Goal: Information Seeking & Learning: Learn about a topic

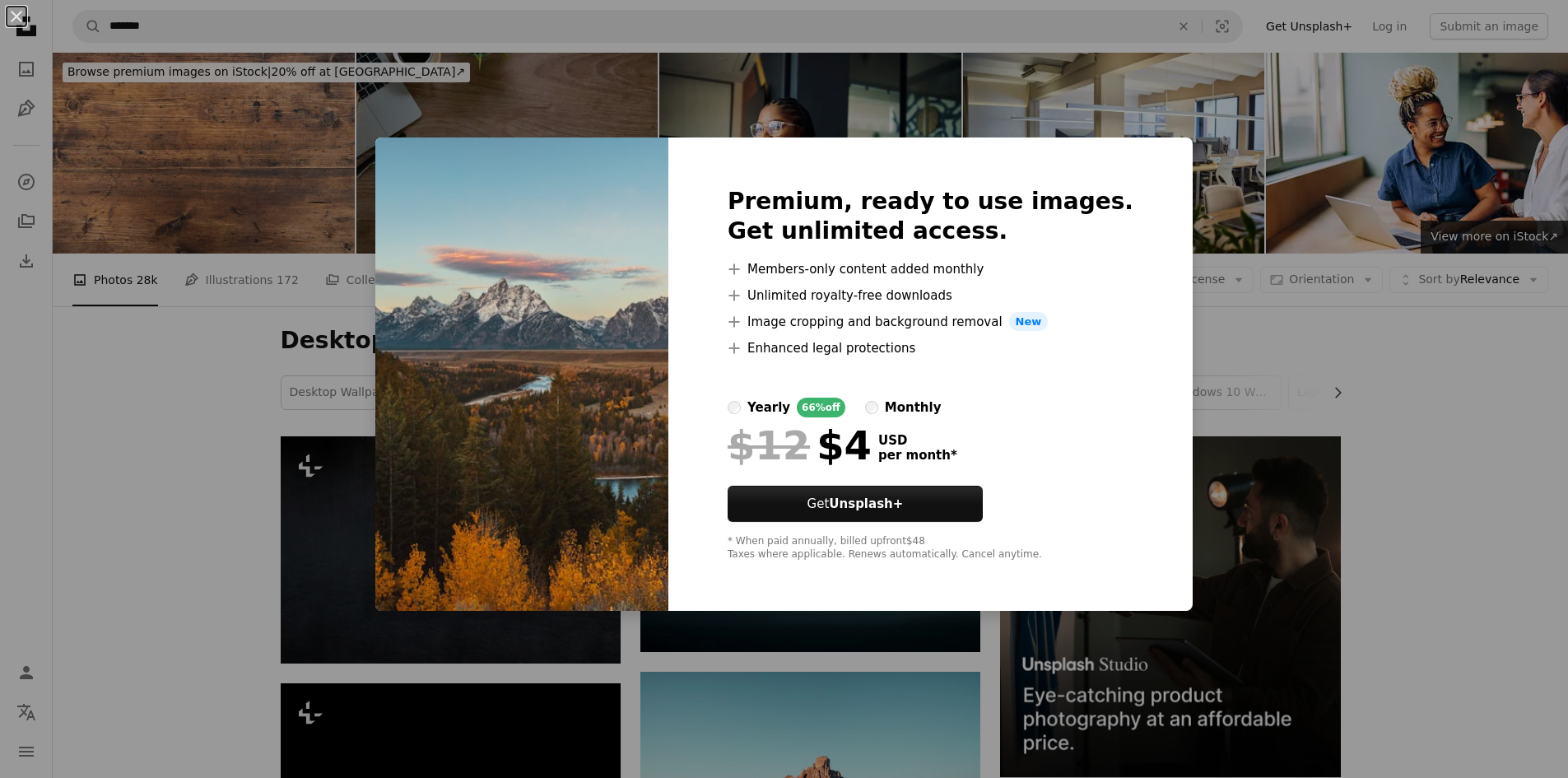
scroll to position [864, 0]
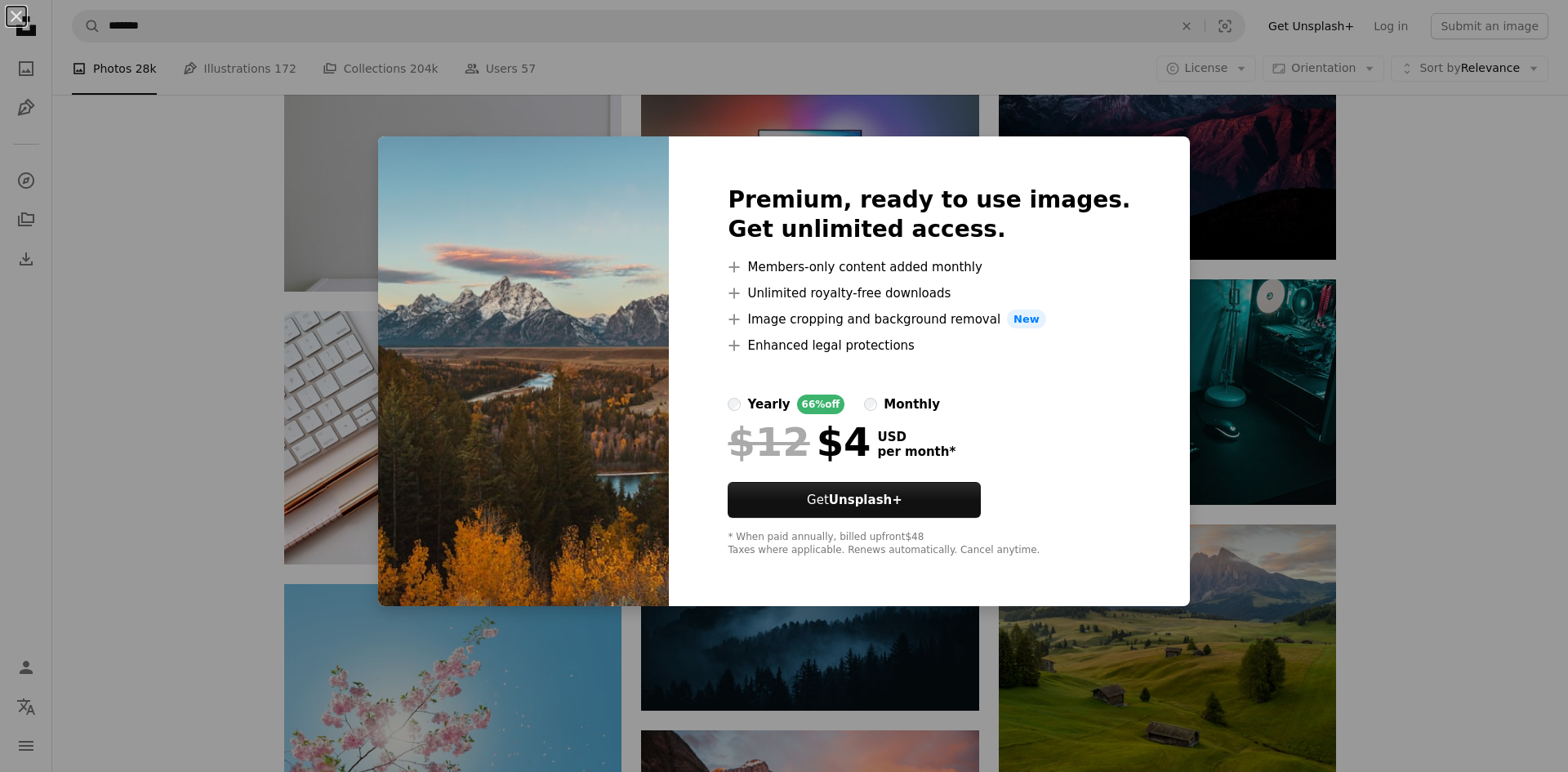
click at [1279, 570] on div "An X shape Premium, ready to use images. Get unlimited access. A plus sign Memb…" at bounding box center [784, 386] width 1568 height 772
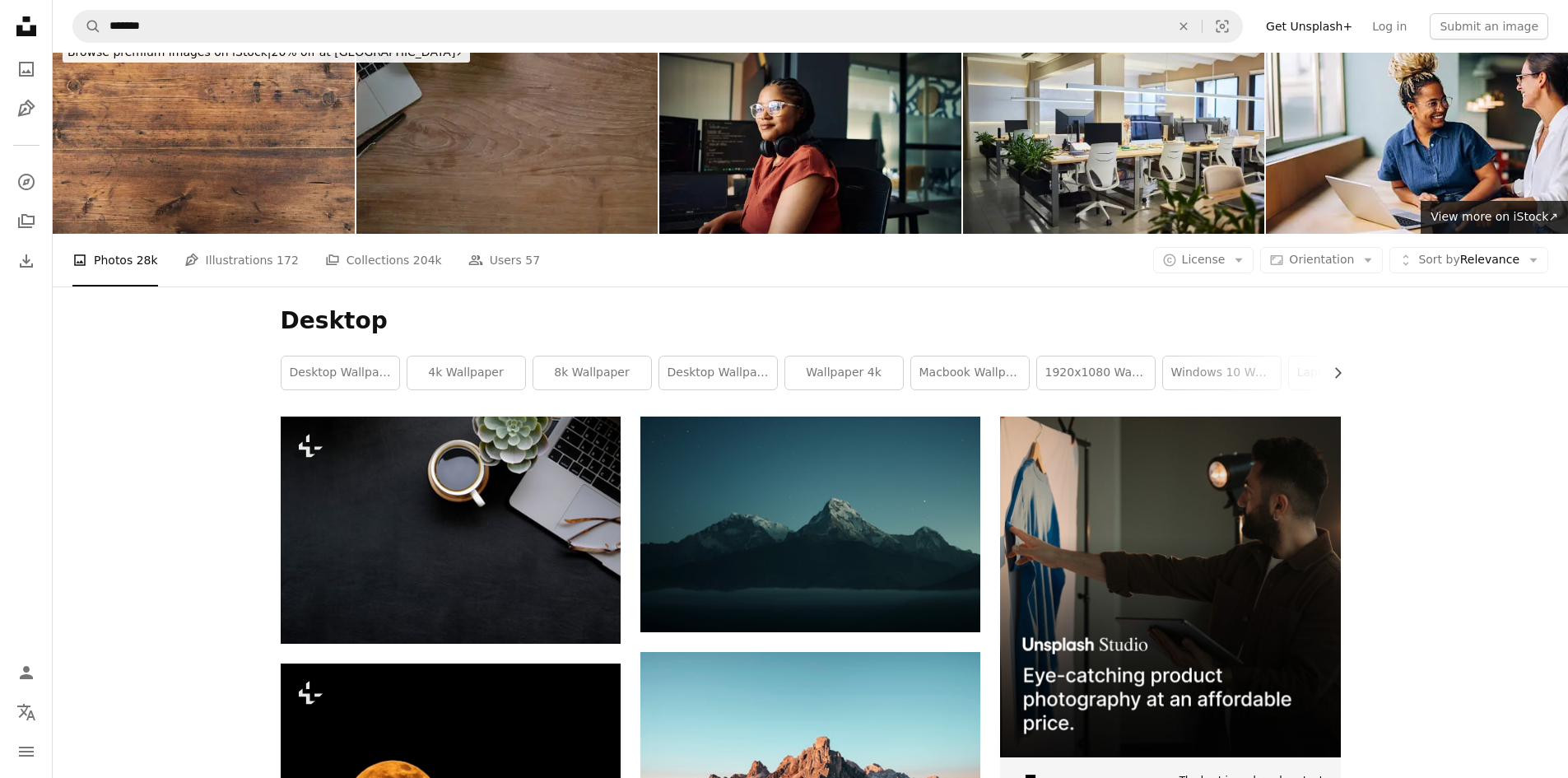
scroll to position [0, 0]
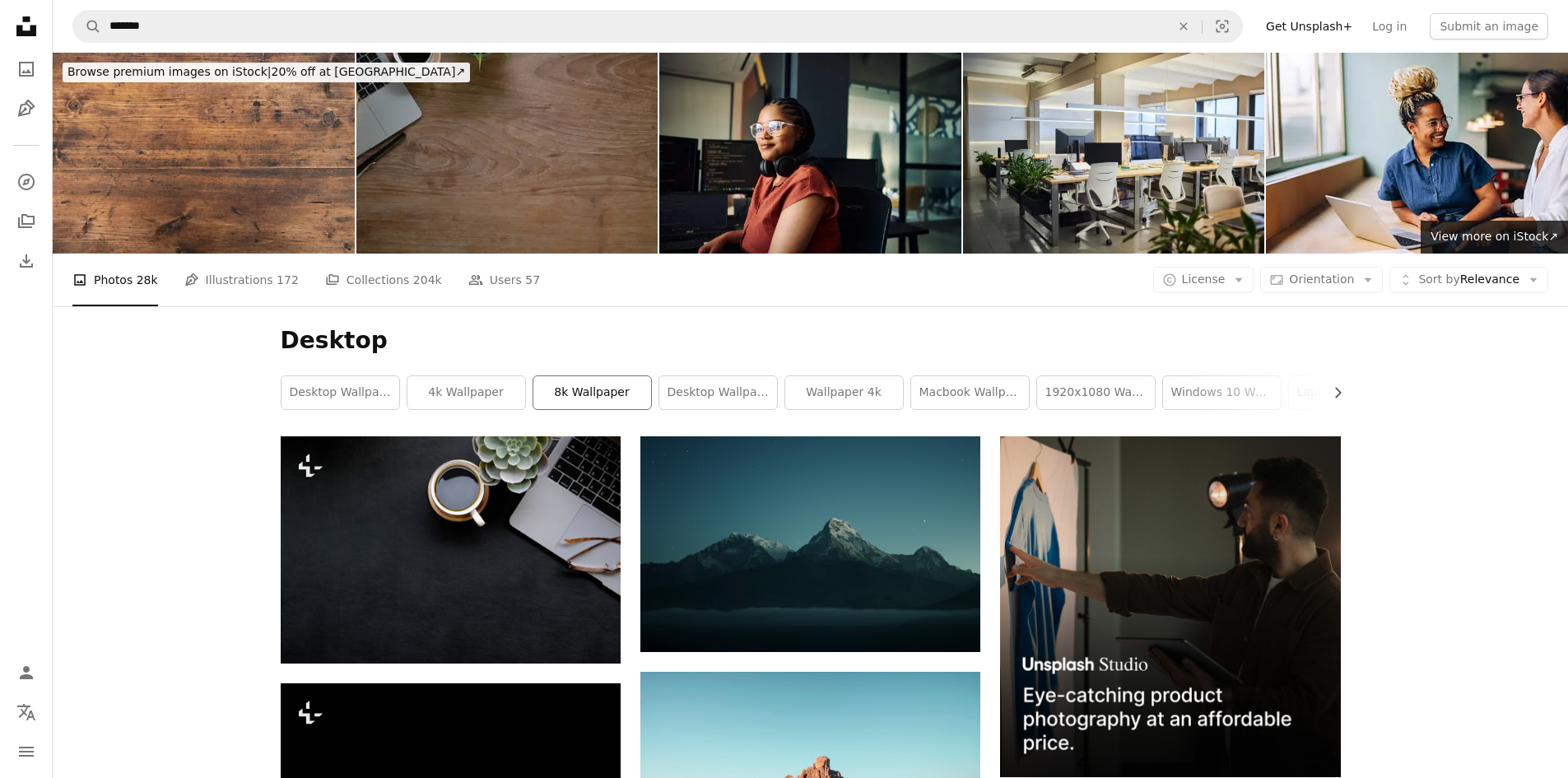
click at [600, 391] on link "8k wallpaper" at bounding box center [592, 393] width 118 height 33
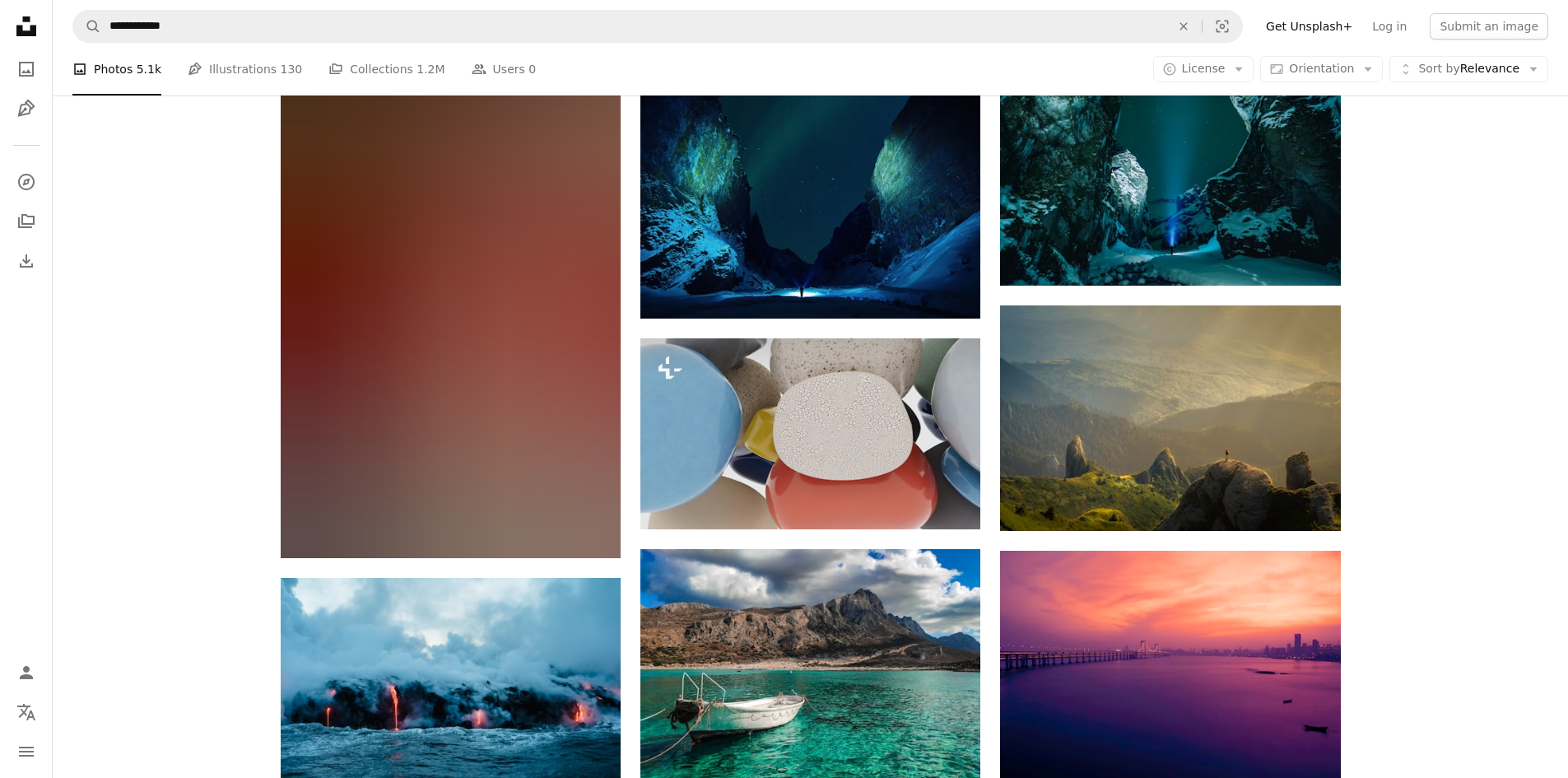
scroll to position [1357, 0]
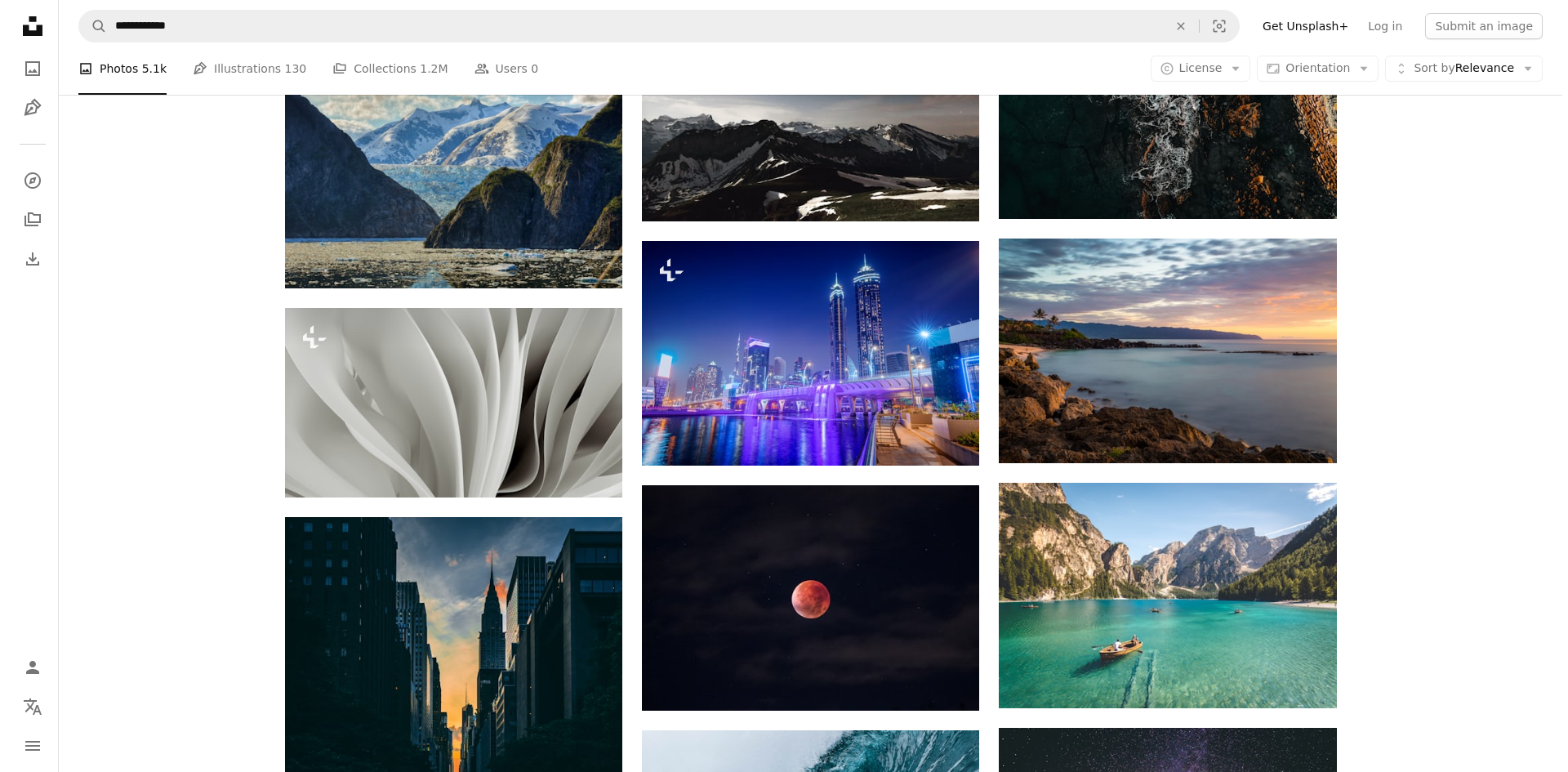
scroll to position [4779, 0]
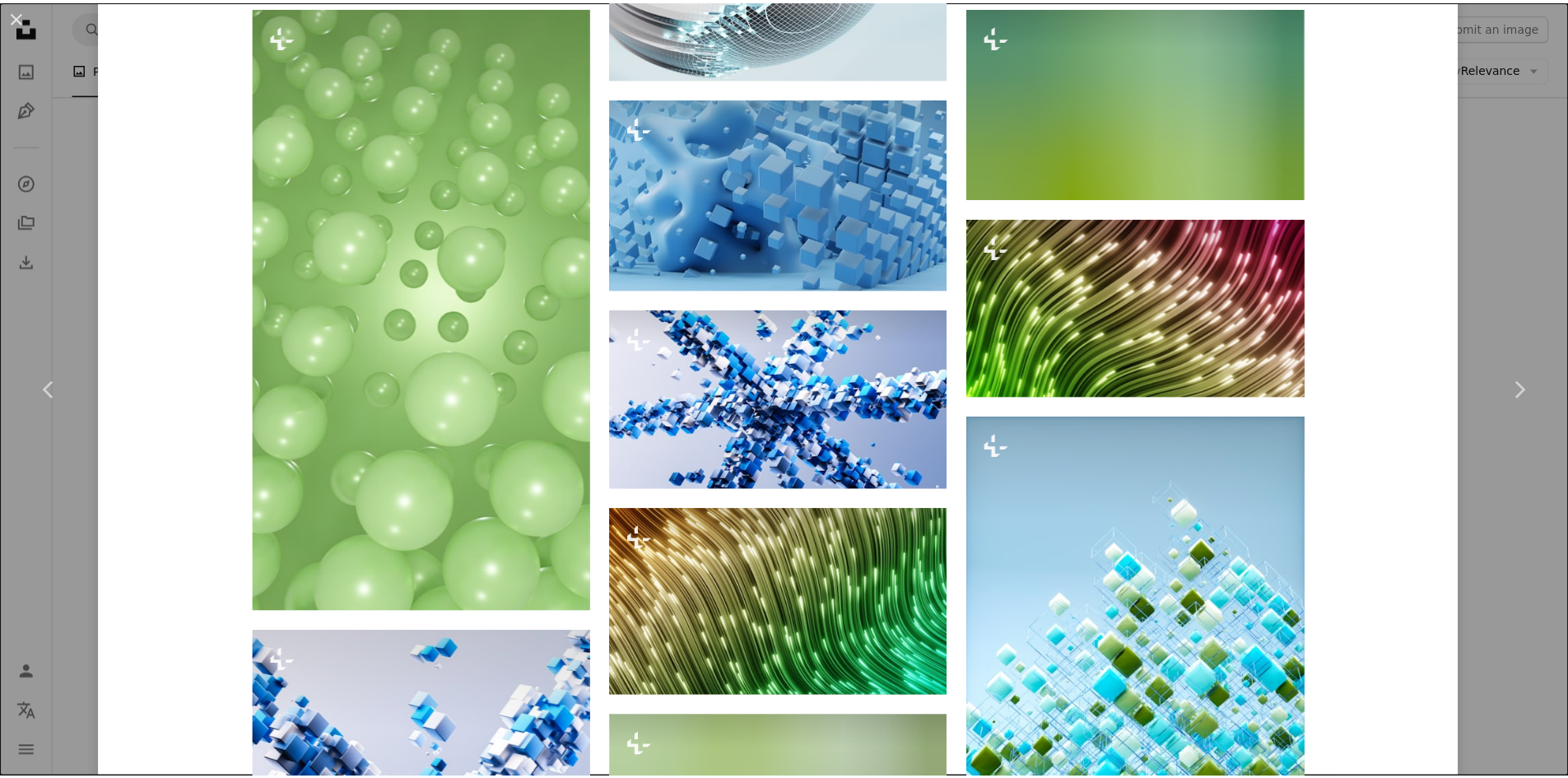
scroll to position [1399, 0]
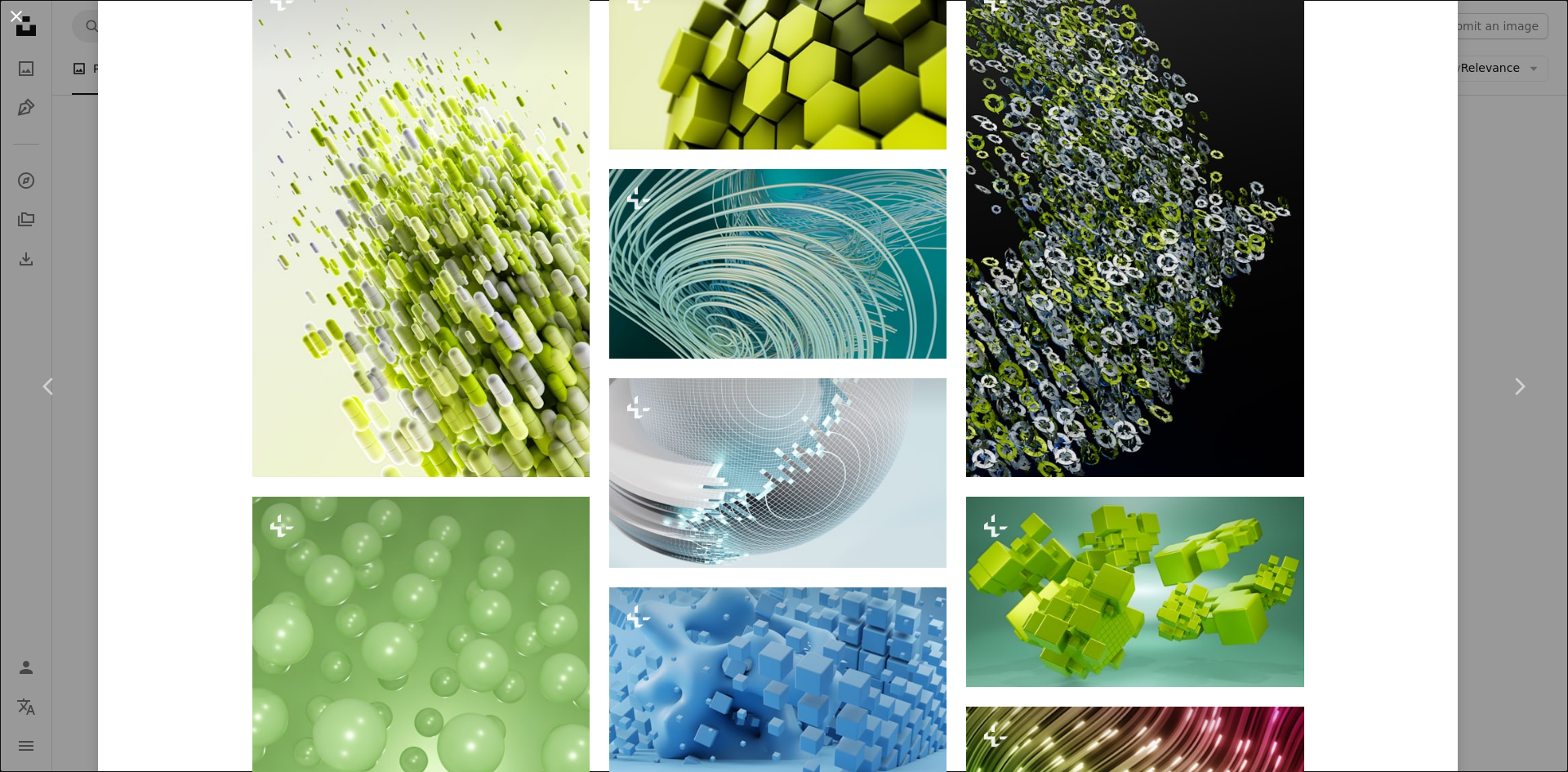
click at [20, 13] on button "An X shape" at bounding box center [16, 16] width 20 height 20
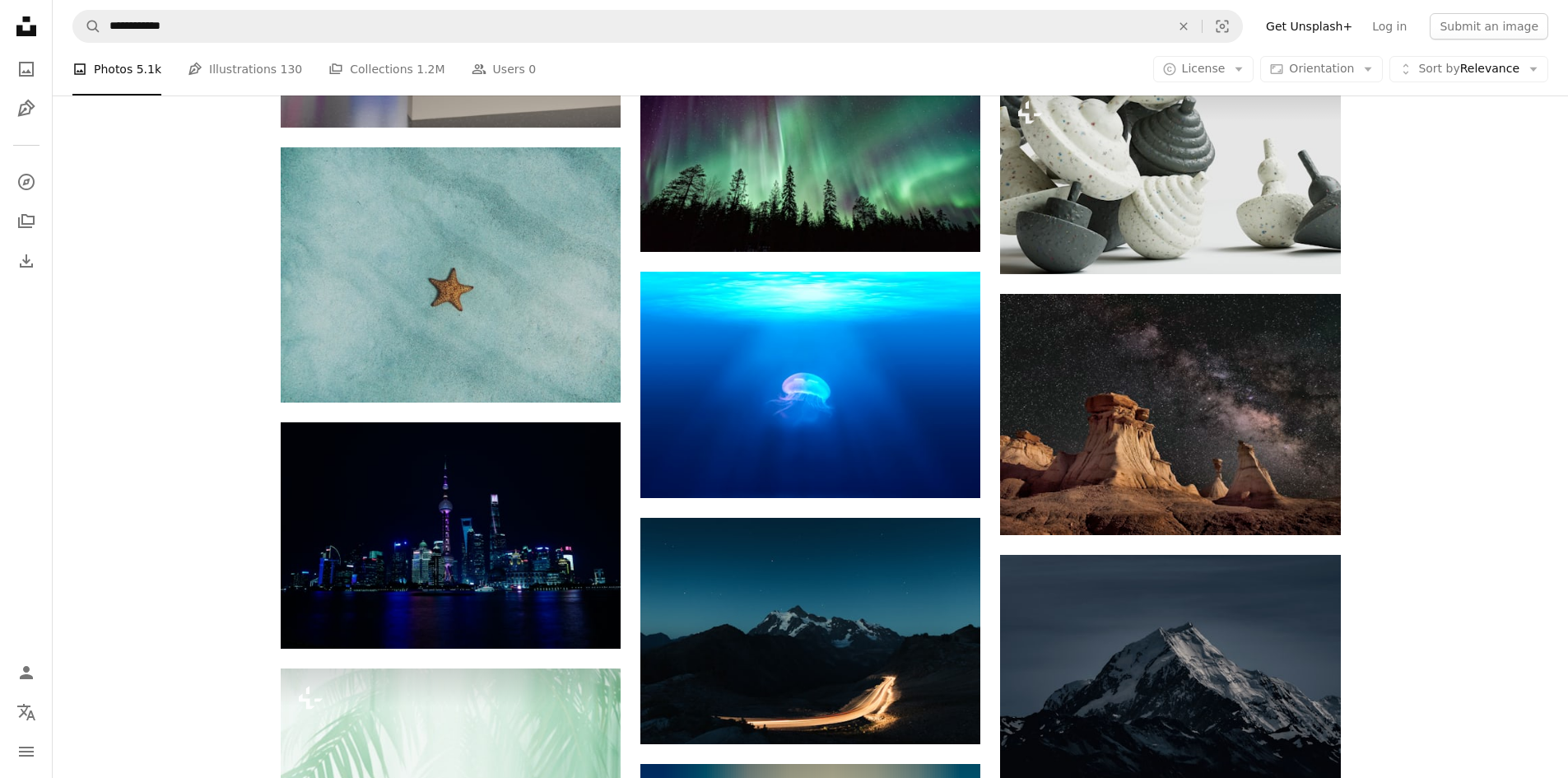
scroll to position [9986, 0]
